Goal: Information Seeking & Learning: Check status

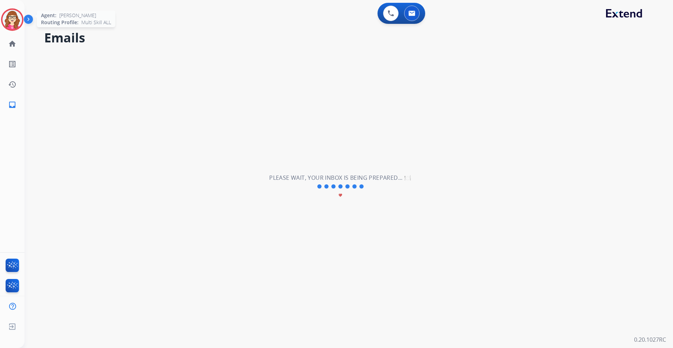
click at [15, 21] on img at bounding box center [12, 20] width 20 height 20
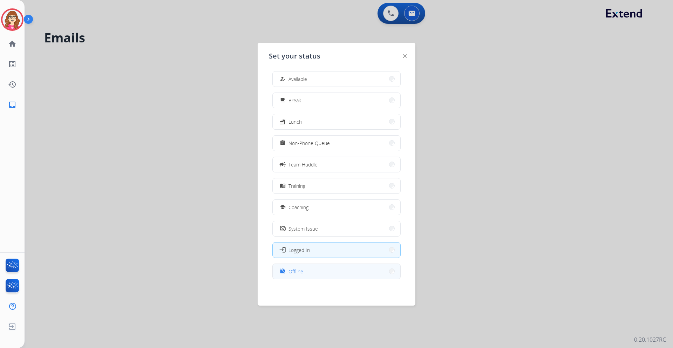
scroll to position [2, 0]
click at [321, 275] on button "work_off Offline" at bounding box center [337, 270] width 128 height 15
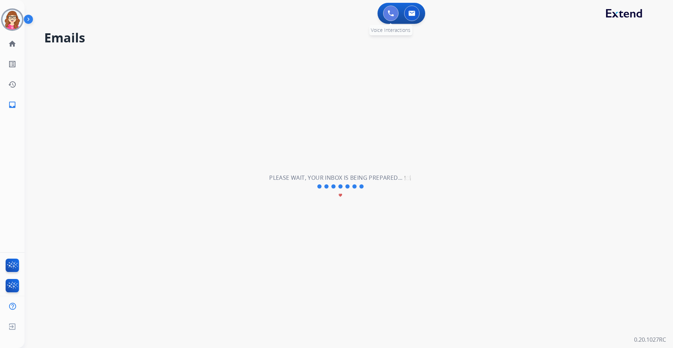
click at [391, 15] on img at bounding box center [390, 13] width 6 height 6
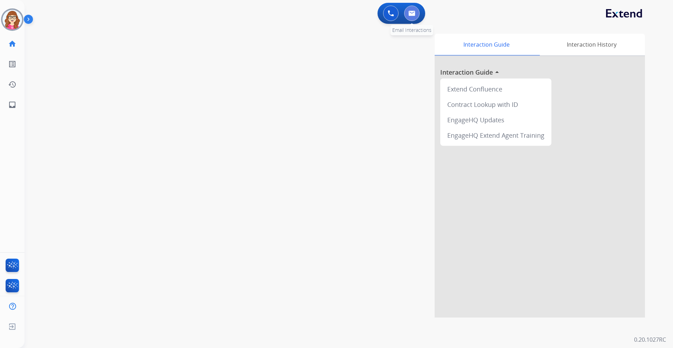
click at [410, 16] on button at bounding box center [411, 13] width 15 height 15
select select "**********"
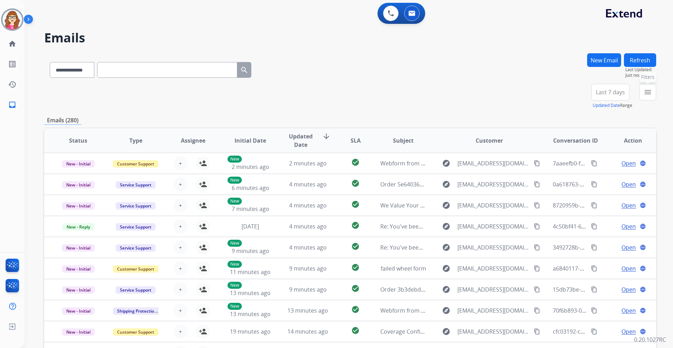
click at [648, 95] on mat-icon "menu" at bounding box center [647, 92] width 8 height 8
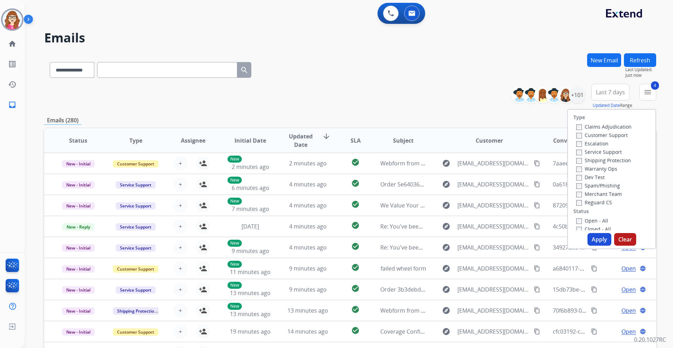
click at [592, 235] on button "Apply" at bounding box center [599, 239] width 24 height 13
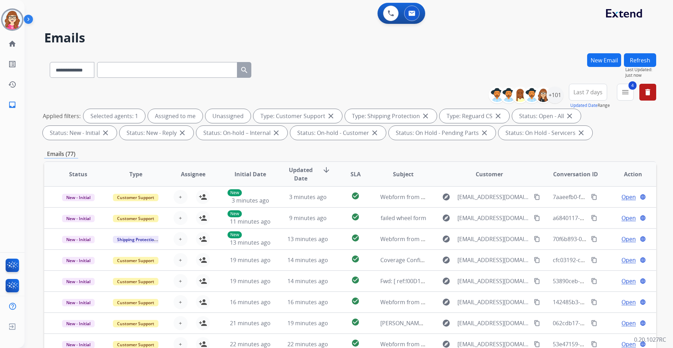
click at [576, 96] on button "Last 7 days" at bounding box center [588, 92] width 38 height 17
click at [581, 175] on div "Last 90 days" at bounding box center [585, 177] width 39 height 11
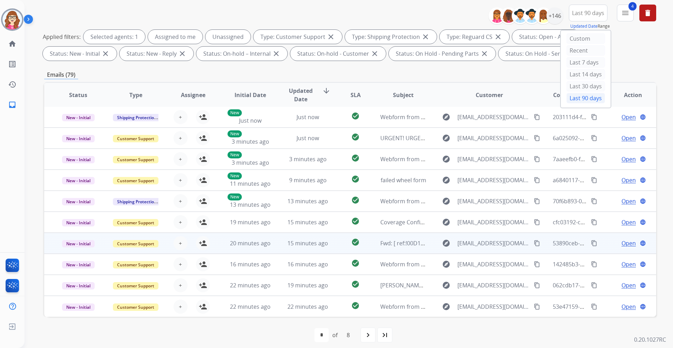
scroll to position [84, 0]
